Goal: Task Accomplishment & Management: Use online tool/utility

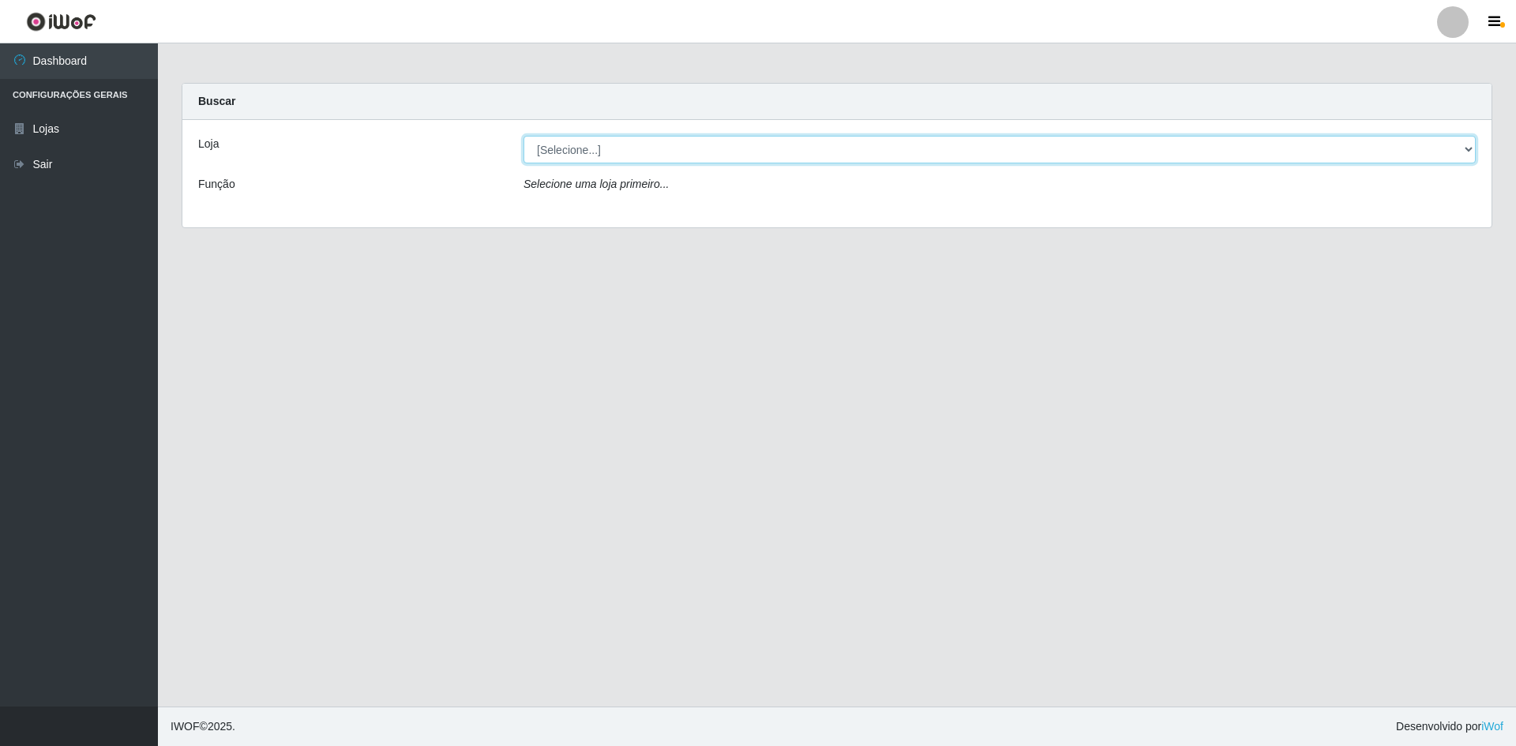
click at [1452, 151] on select "[Selecione...] Hiper Queiroz - [GEOGRAPHIC_DATA] [GEOGRAPHIC_DATA] [GEOGRAPHIC_…" at bounding box center [999, 150] width 952 height 28
select select "517"
click at [523, 136] on select "[Selecione...] Hiper Queiroz - [GEOGRAPHIC_DATA] [GEOGRAPHIC_DATA] [GEOGRAPHIC_…" at bounding box center [999, 150] width 952 height 28
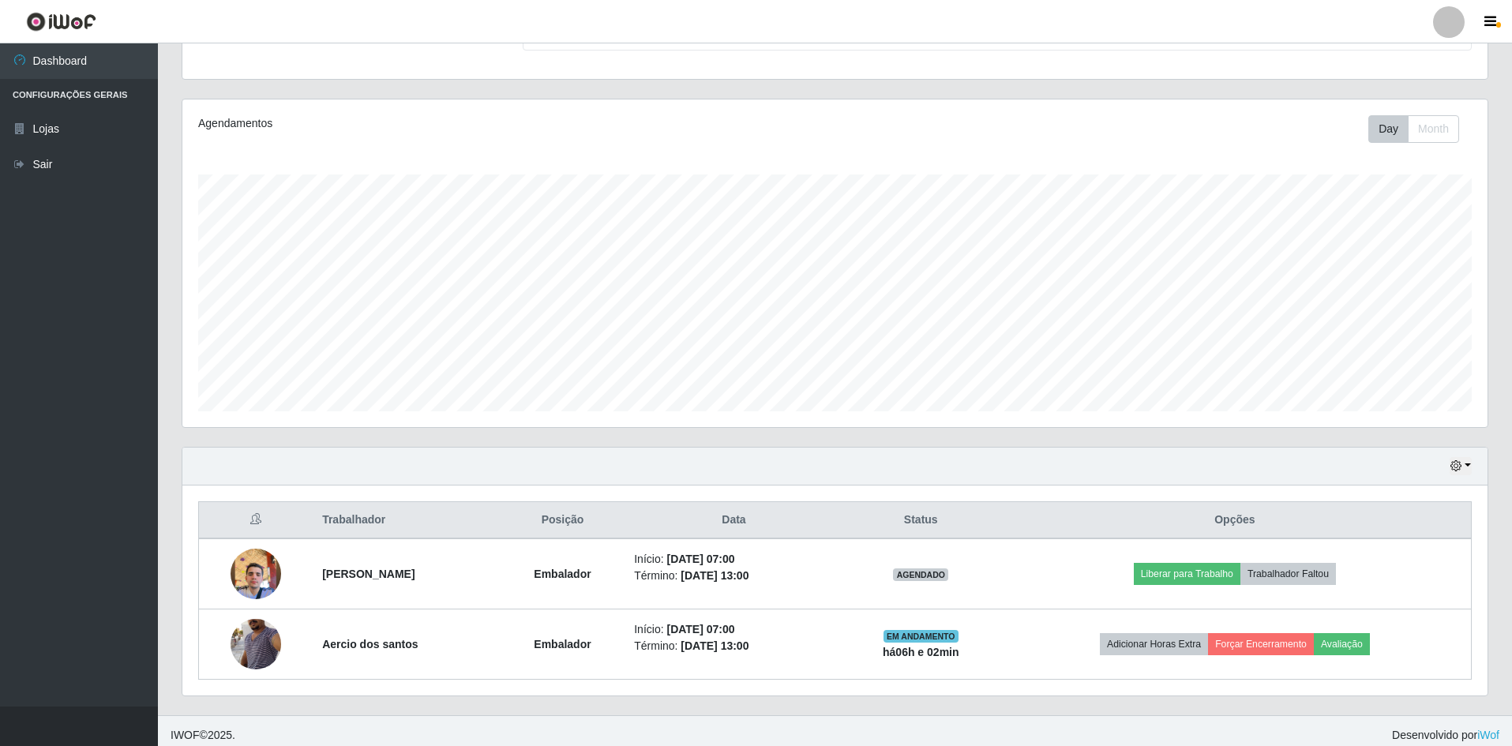
scroll to position [162, 0]
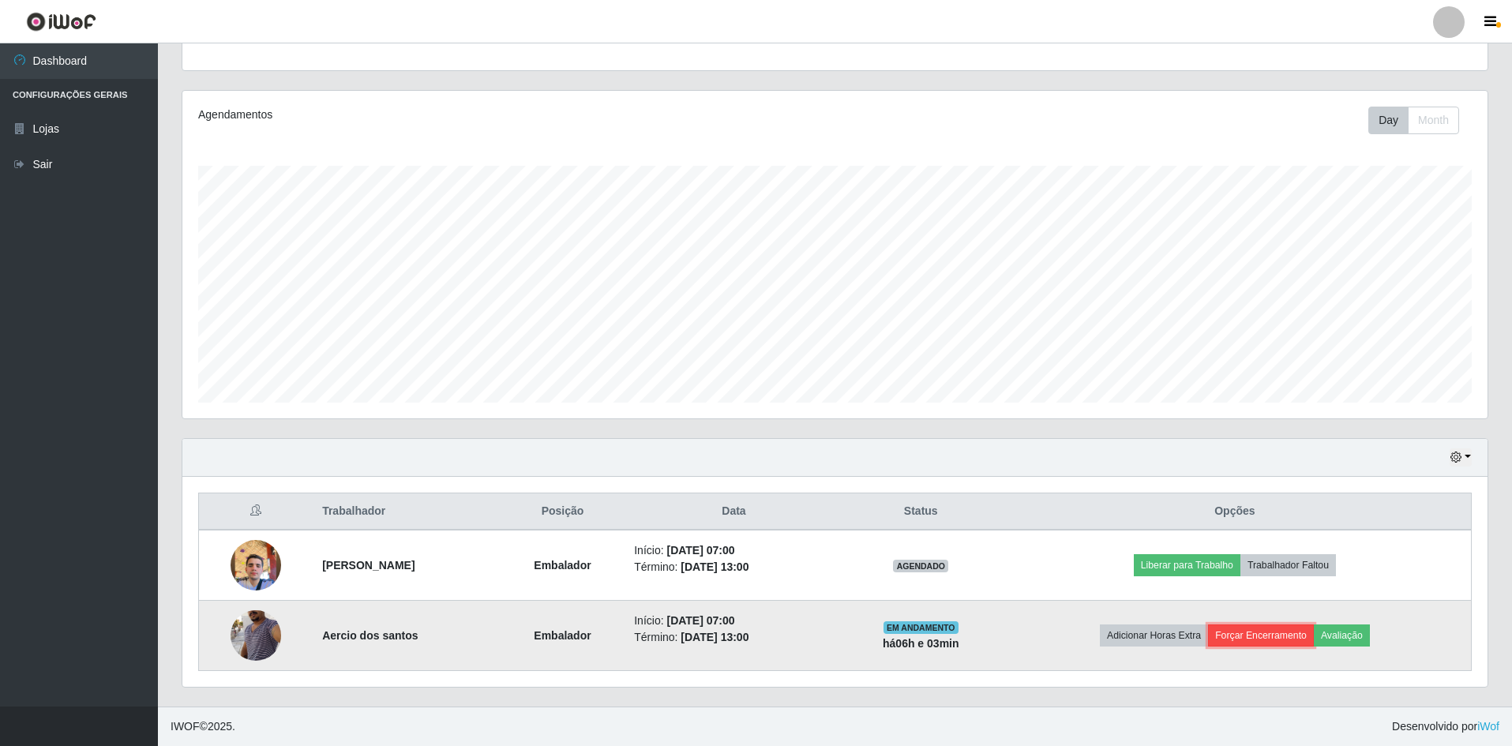
click at [1272, 638] on button "Forçar Encerramento" at bounding box center [1261, 635] width 106 height 22
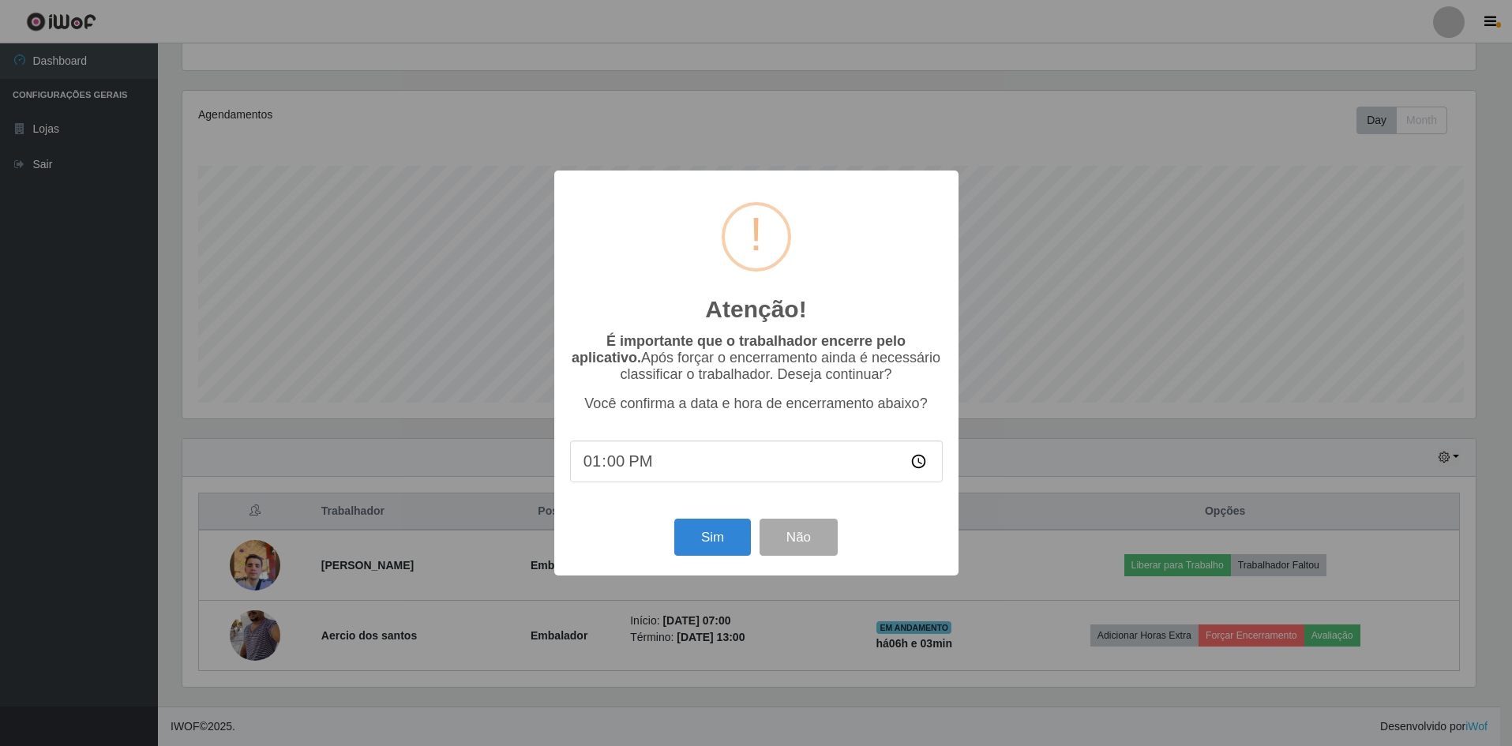
scroll to position [328, 1297]
click at [634, 467] on input "13:00" at bounding box center [757, 461] width 373 height 42
click at [702, 547] on button "Sim" at bounding box center [714, 537] width 77 height 37
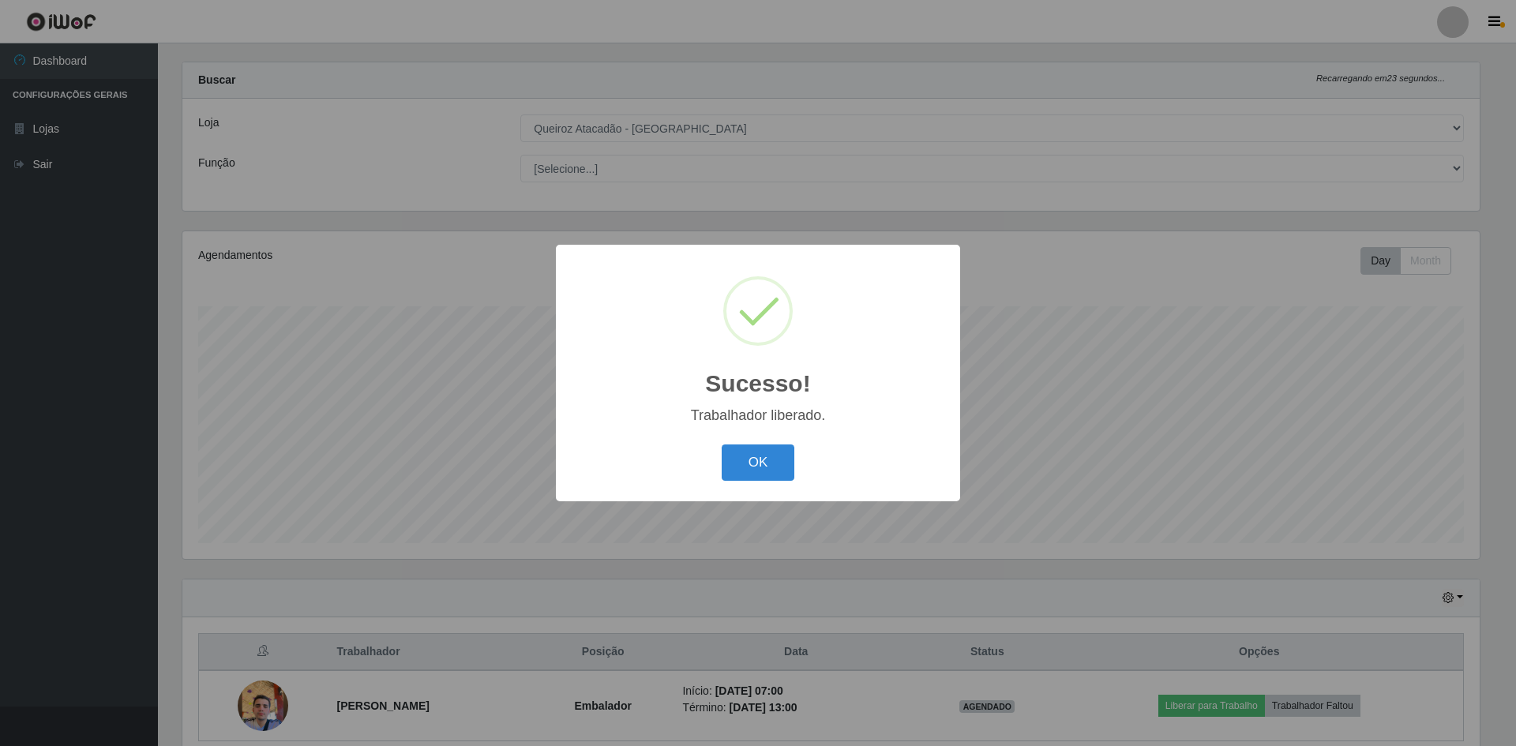
click at [721, 444] on button "OK" at bounding box center [757, 462] width 73 height 37
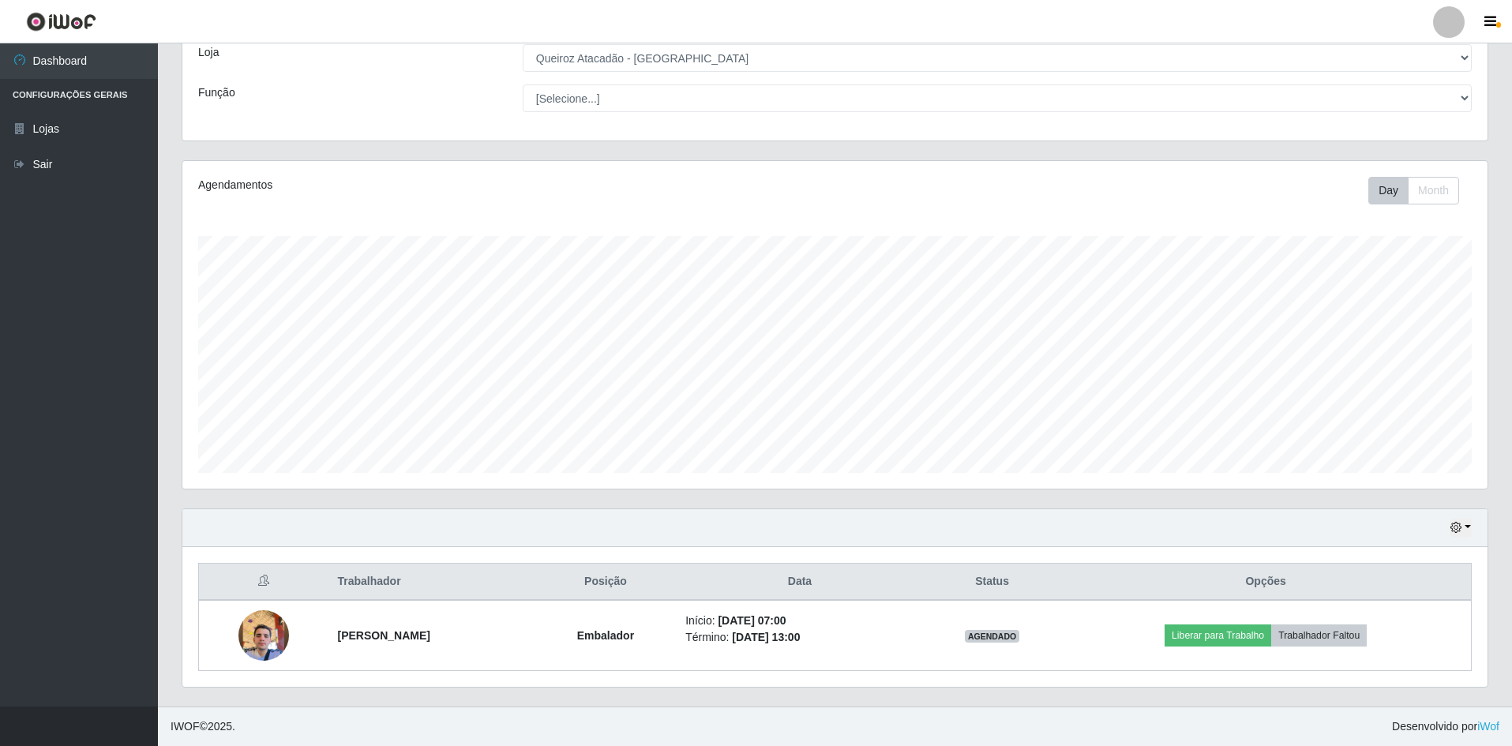
scroll to position [0, 0]
